Goal: Register for event/course

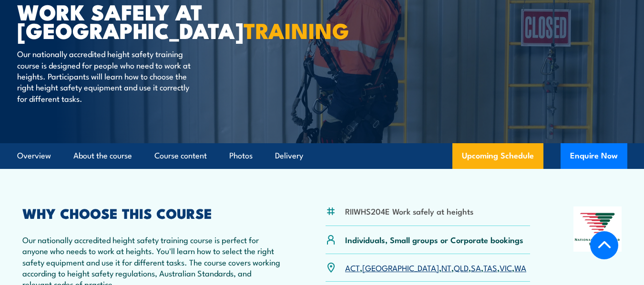
scroll to position [157, 0]
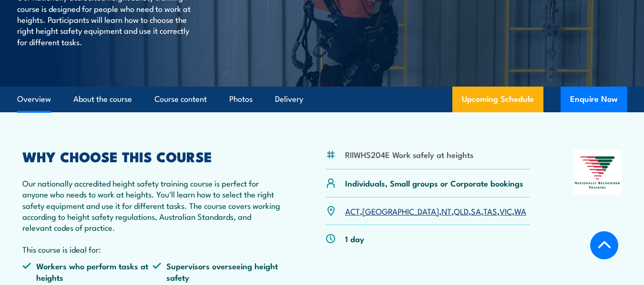
click at [471, 213] on link "SA" at bounding box center [476, 210] width 10 height 11
